Goal: Information Seeking & Learning: Learn about a topic

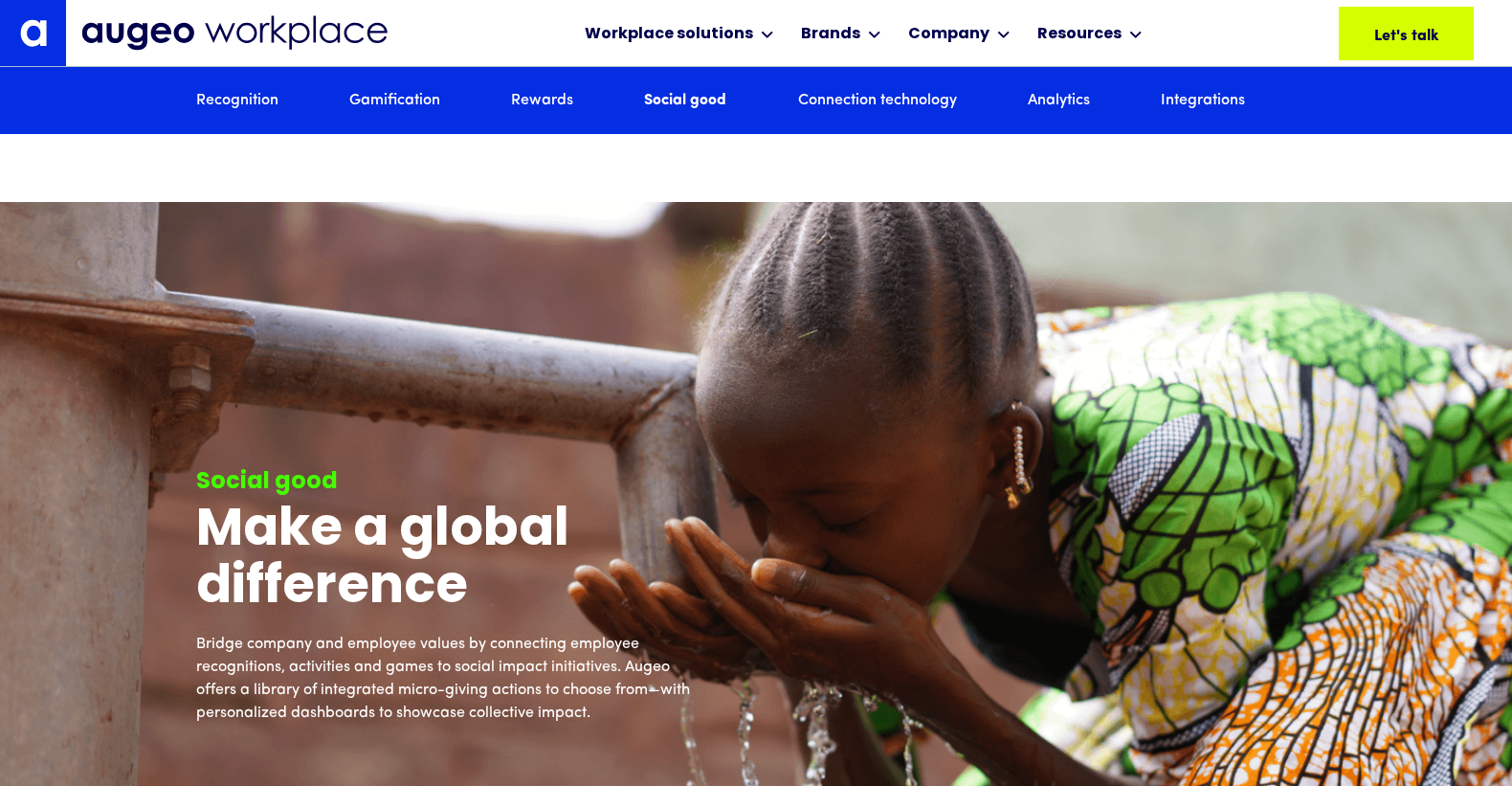
click at [49, 35] on link at bounding box center [33, 33] width 66 height 66
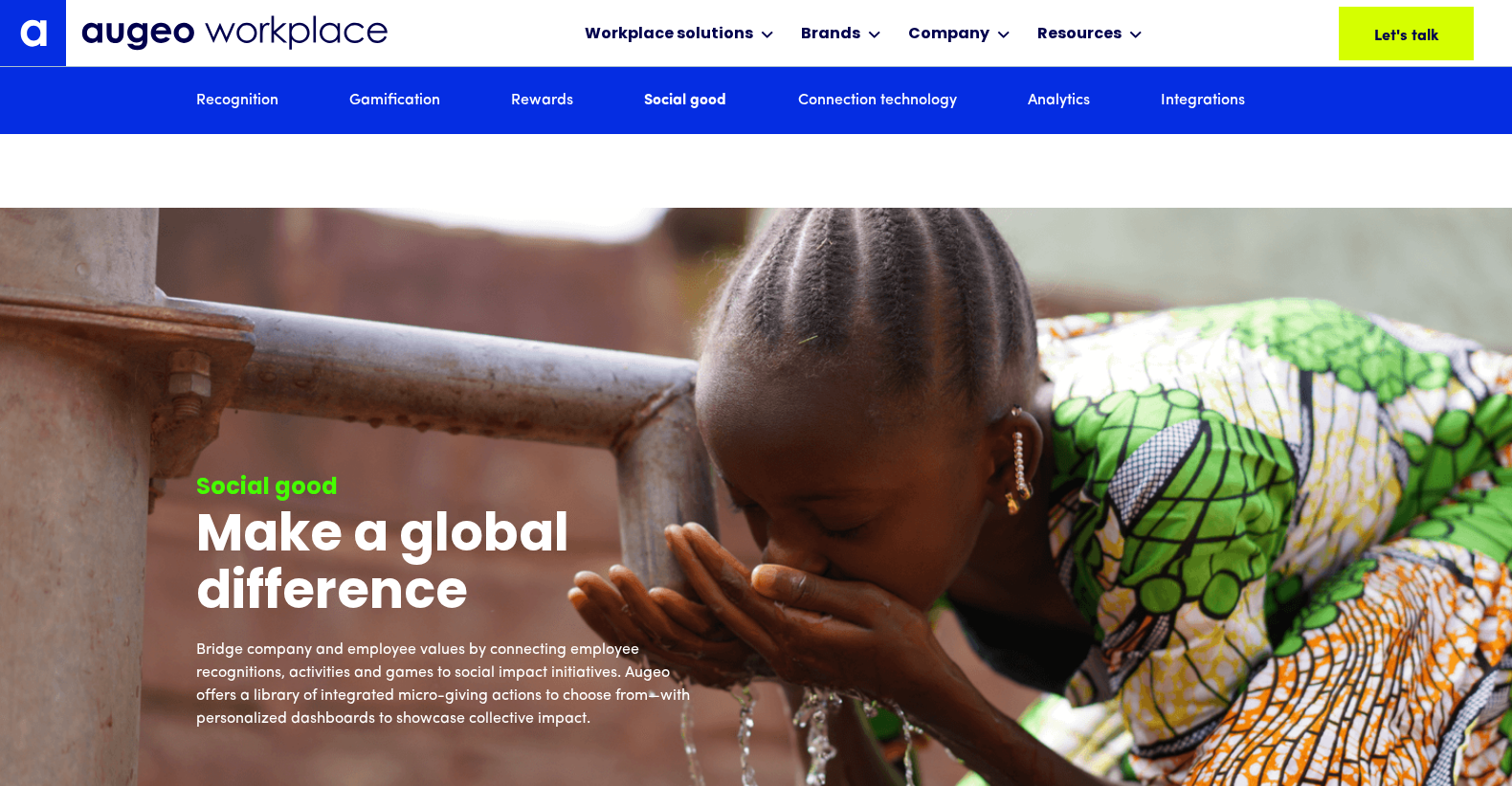
scroll to position [6621, 0]
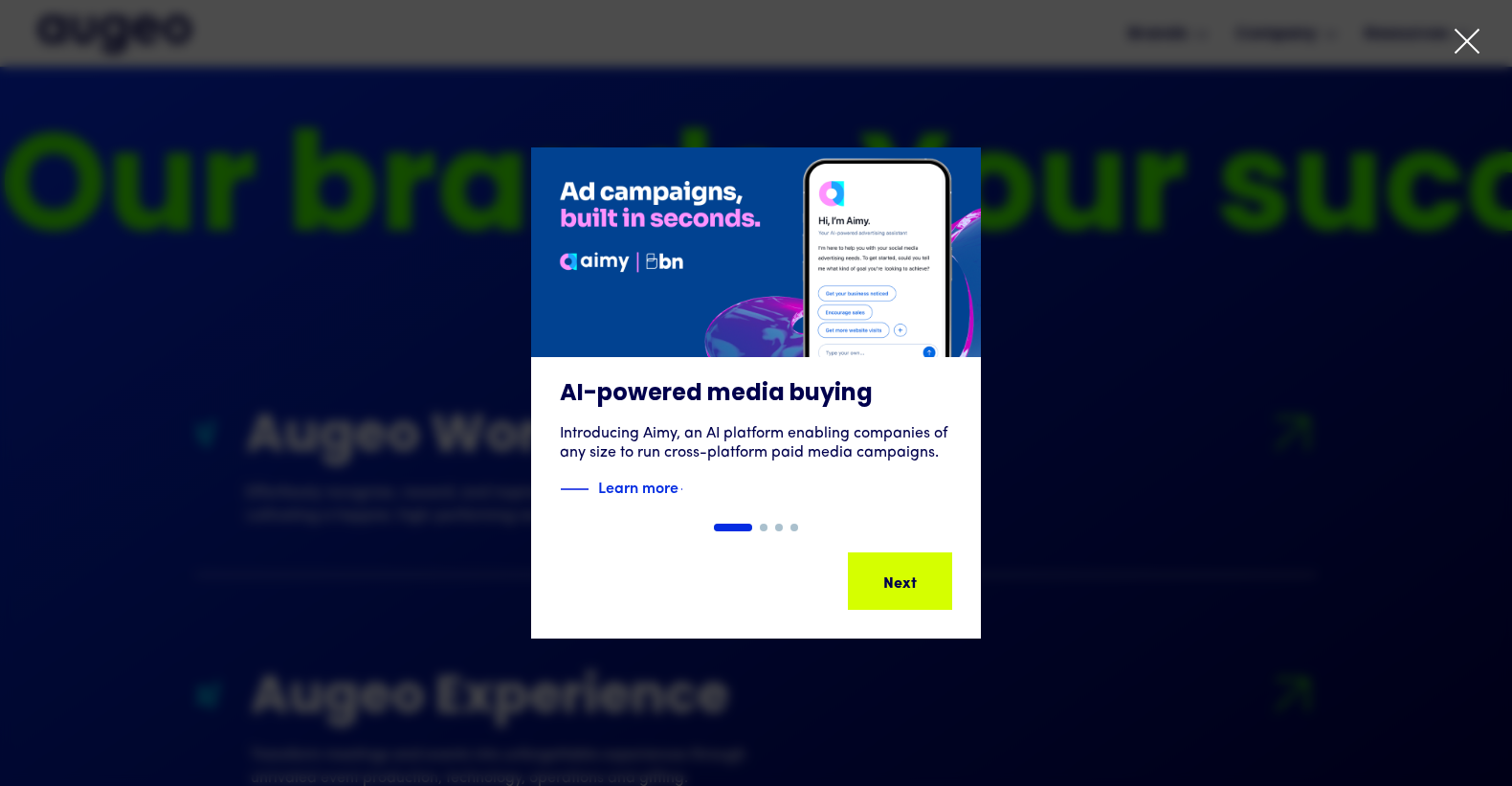
click at [1461, 44] on icon at bounding box center [1466, 40] width 28 height 28
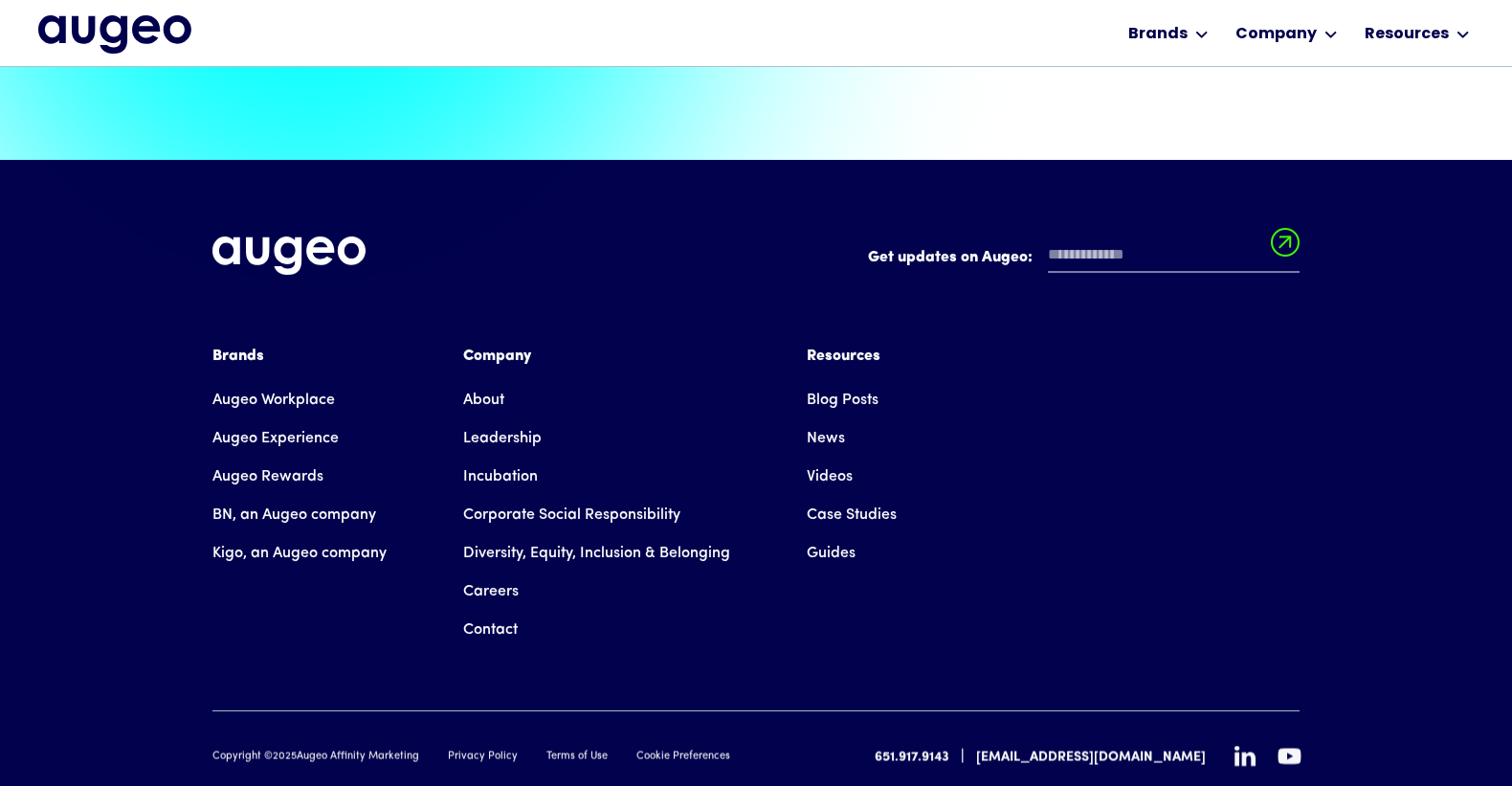
scroll to position [4346, 0]
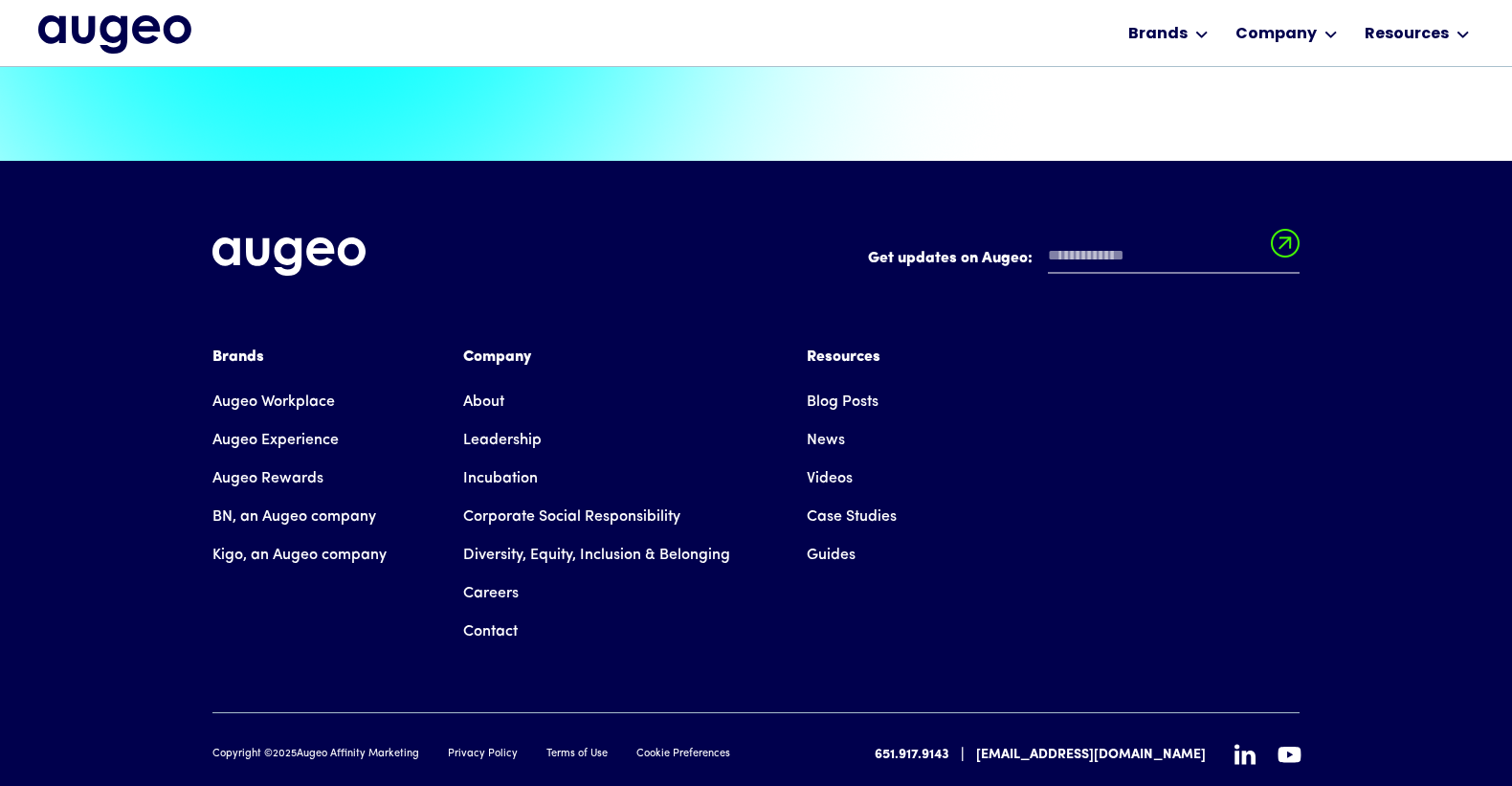
click at [483, 383] on link "About" at bounding box center [484, 401] width 41 height 38
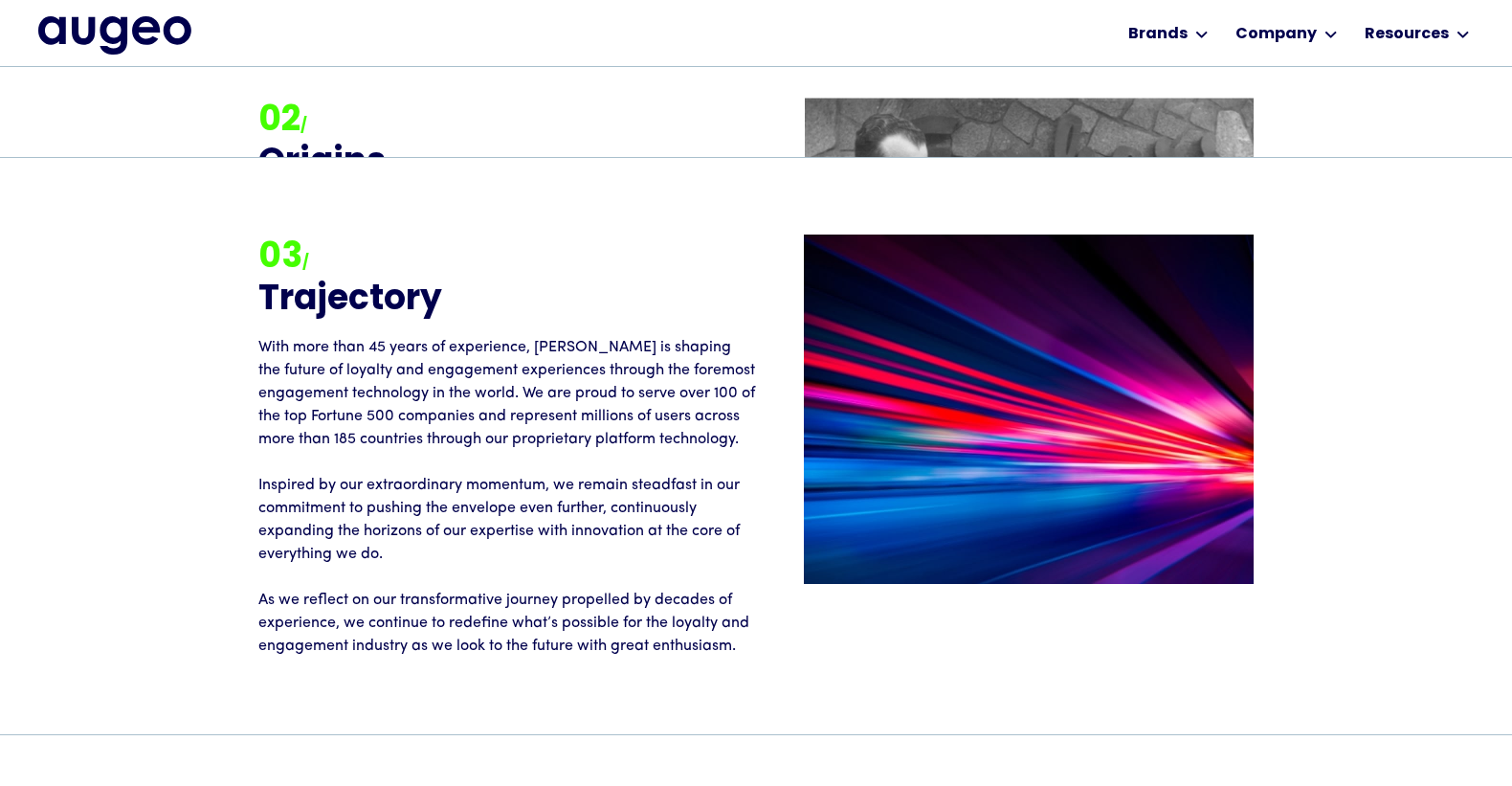
scroll to position [2790, 0]
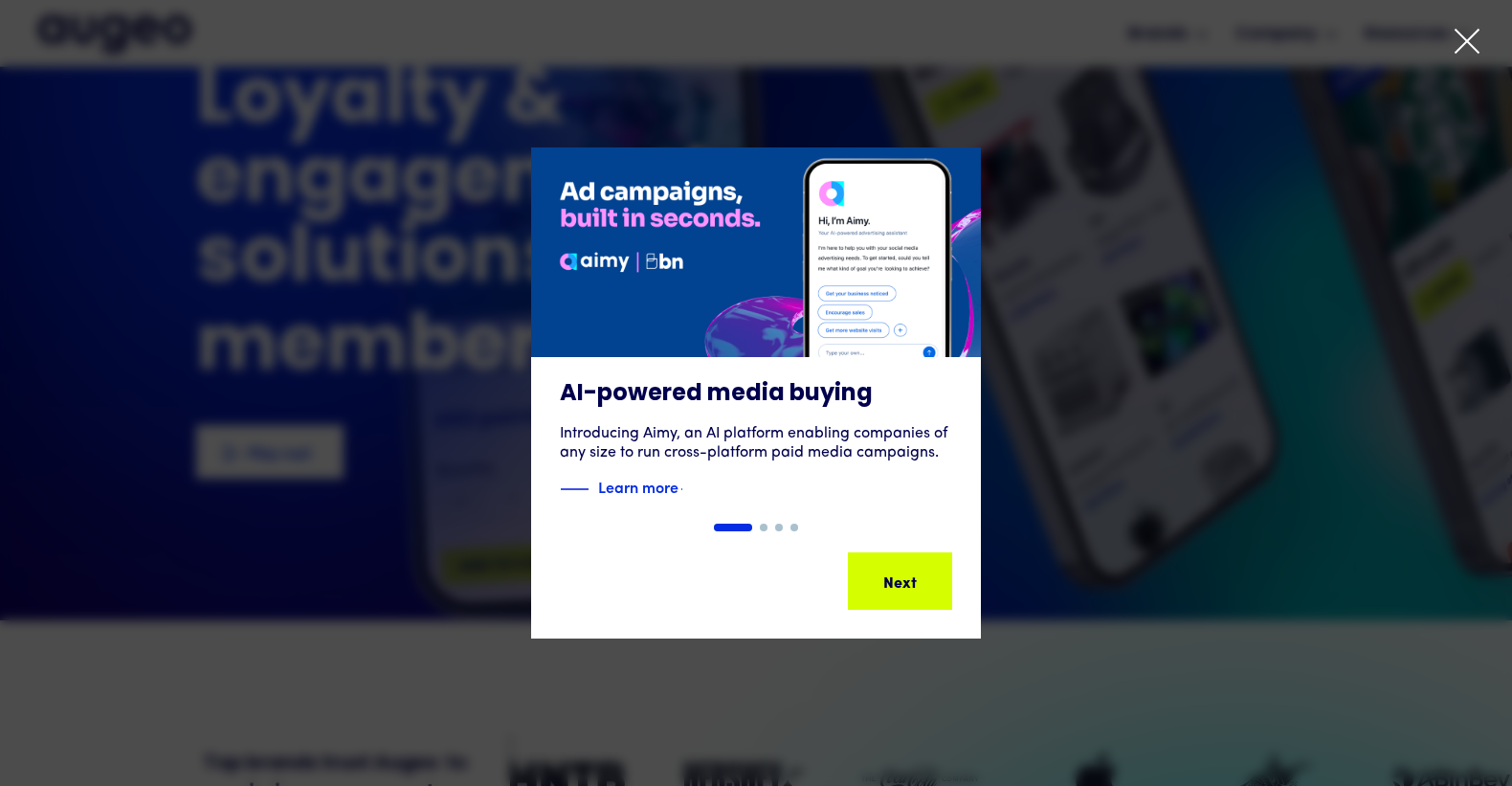
scroll to position [109, 0]
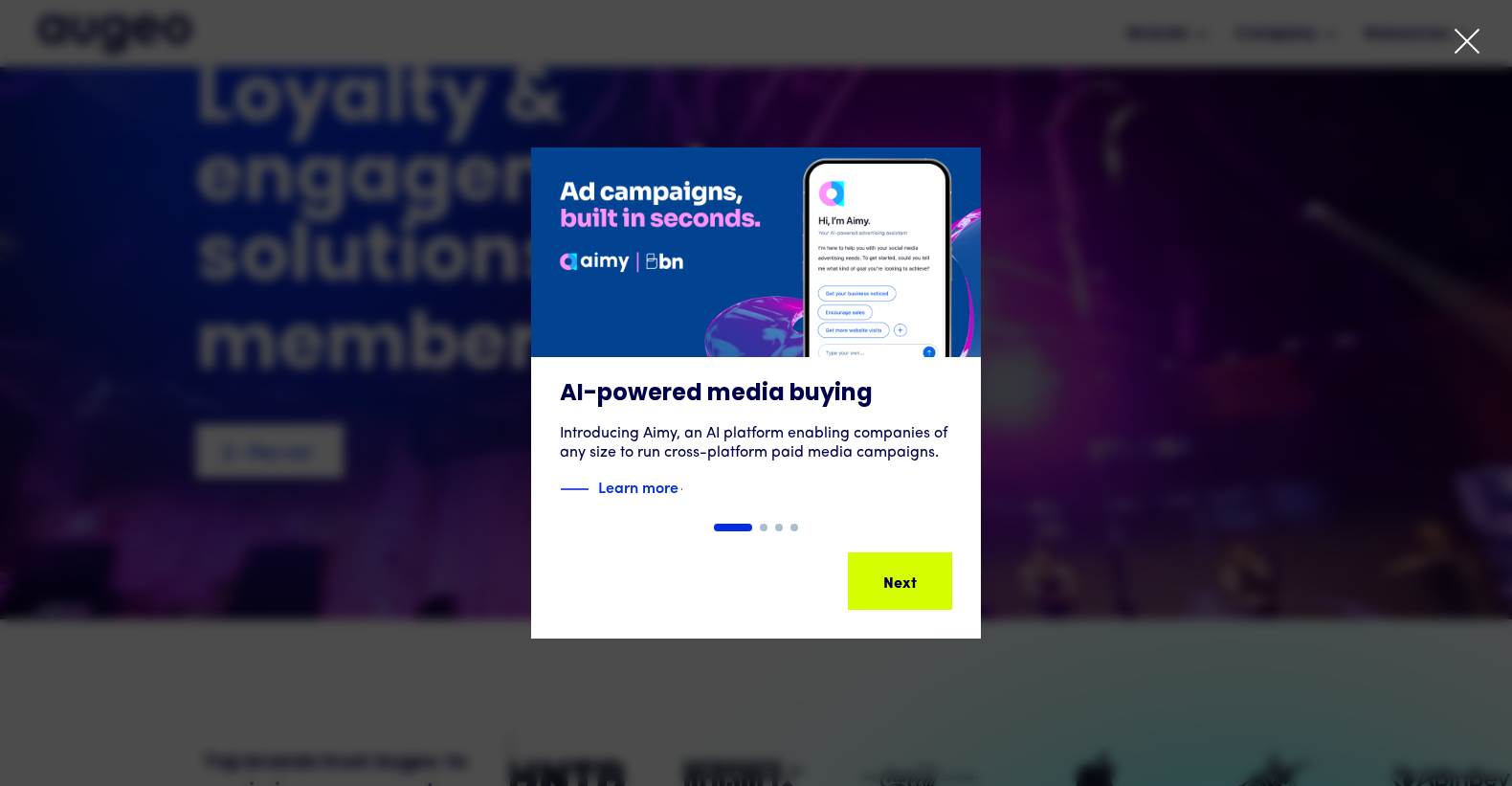
click at [1469, 36] on icon at bounding box center [1466, 40] width 28 height 28
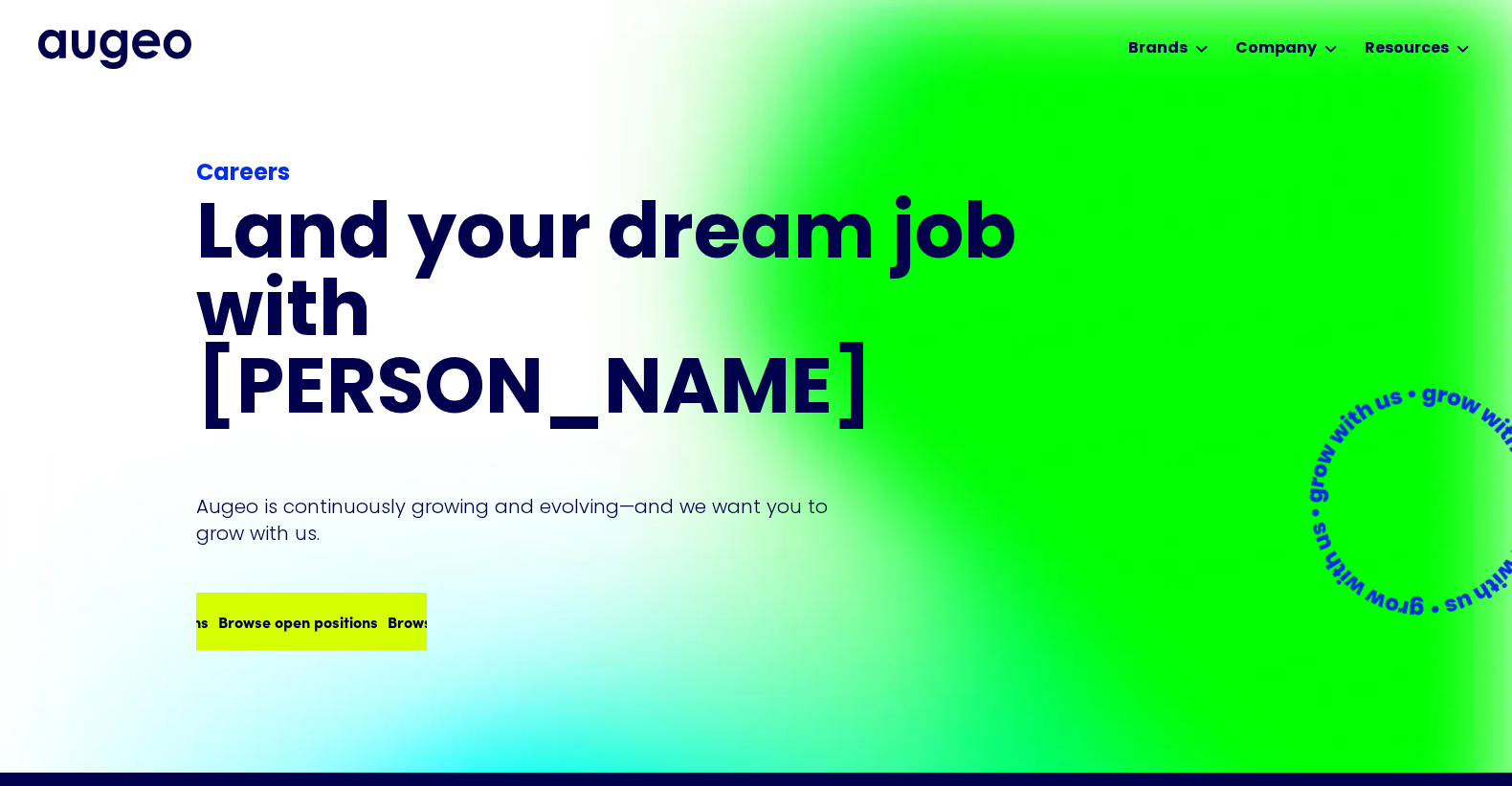
click at [385, 610] on div "Browse open positions" at bounding box center [465, 622] width 160 height 23
